Goal: Task Accomplishment & Management: Manage account settings

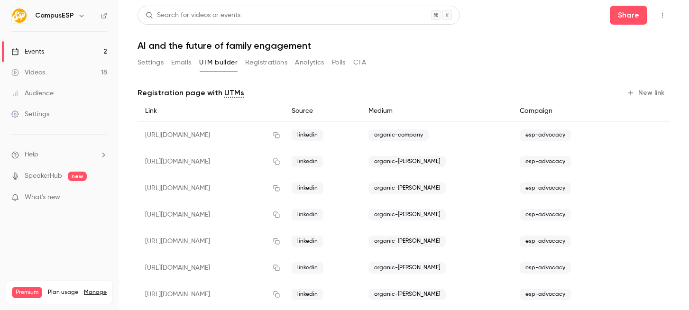
click at [92, 51] on link "Events 2" at bounding box center [59, 51] width 119 height 21
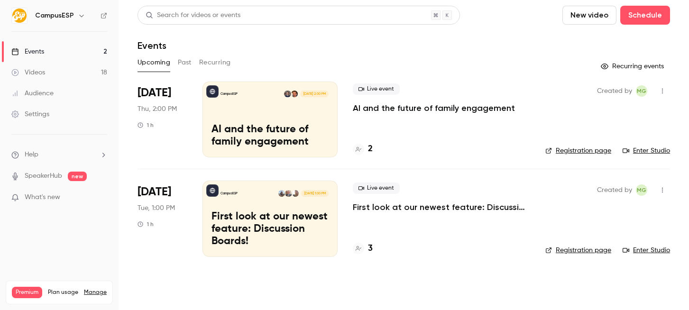
click at [566, 152] on link "Registration page" at bounding box center [578, 150] width 66 height 9
click at [558, 239] on div "Created by MG Registration page Enter Studio" at bounding box center [607, 219] width 125 height 76
click at [562, 257] on li "[DATE] Tue, 1:00 PM 1 h CampusESP [DATE] 1:00 PM First look at our newest featu…" at bounding box center [404, 218] width 533 height 99
click at [562, 253] on link "Registration page" at bounding box center [578, 250] width 66 height 9
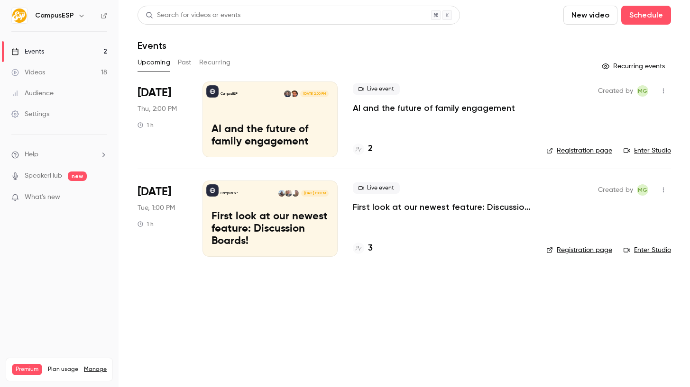
click at [413, 206] on p "First look at our newest feature: Discussion Boards!" at bounding box center [442, 207] width 178 height 11
click at [583, 251] on link "Registration page" at bounding box center [579, 250] width 66 height 9
